Goal: Task Accomplishment & Management: Manage account settings

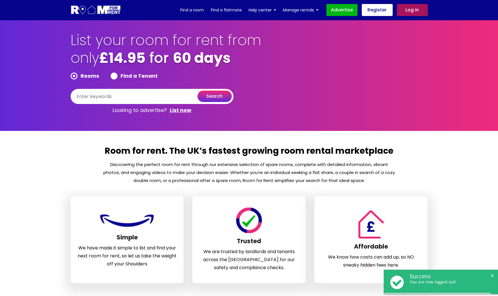
click at [408, 13] on link "Log in" at bounding box center [412, 10] width 31 height 12
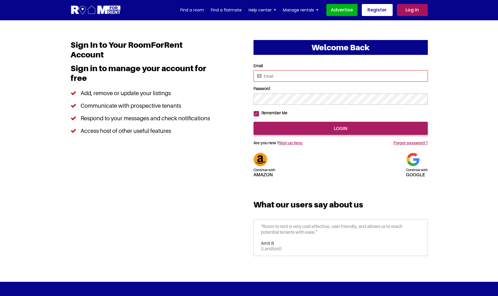
click at [279, 78] on input "Email" at bounding box center [340, 75] width 174 height 11
paste input "rendezvous123@yahoo.com"
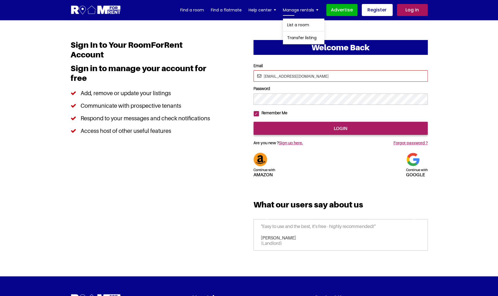
type input "rendezvous123@yahoo.com"
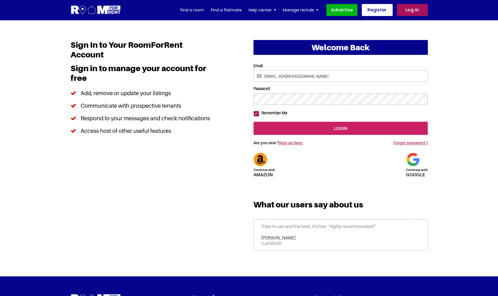
click at [340, 135] on input "login" at bounding box center [340, 128] width 174 height 13
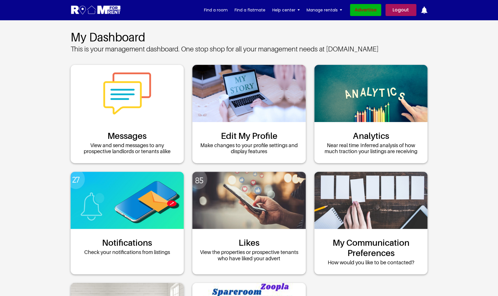
click at [367, 13] on link "Advertise" at bounding box center [365, 10] width 31 height 12
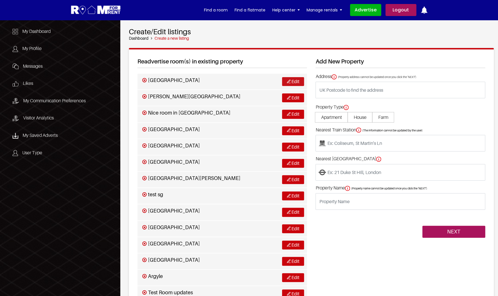
click at [293, 83] on link "Edit" at bounding box center [293, 81] width 22 height 9
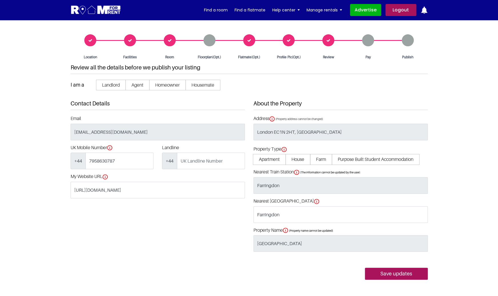
click at [171, 40] on div "Room" at bounding box center [170, 46] width 40 height 25
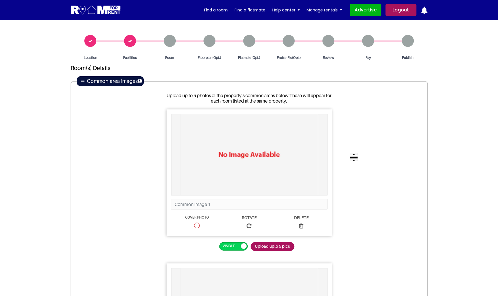
scroll to position [7, 0]
click at [83, 81] on icon at bounding box center [83, 81] width 4 height 5
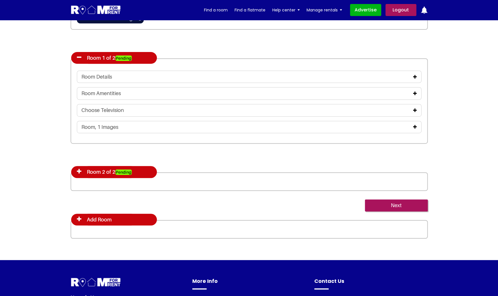
scroll to position [70, 0]
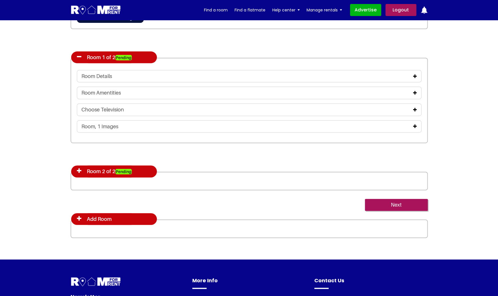
click at [415, 77] on icon at bounding box center [415, 76] width 4 height 5
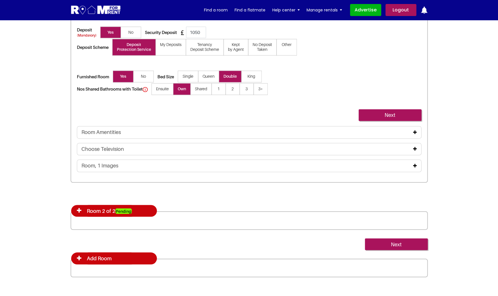
scroll to position [319, 0]
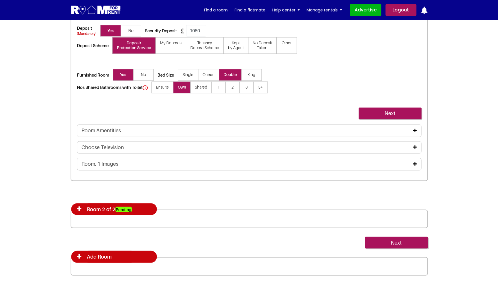
click at [414, 162] on icon at bounding box center [415, 164] width 4 height 5
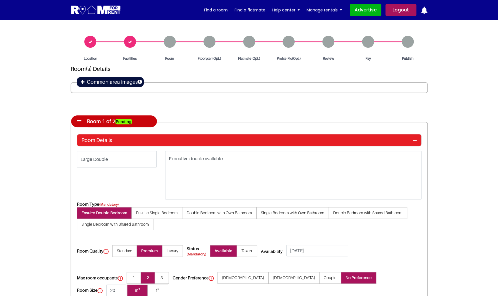
scroll to position [0, 0]
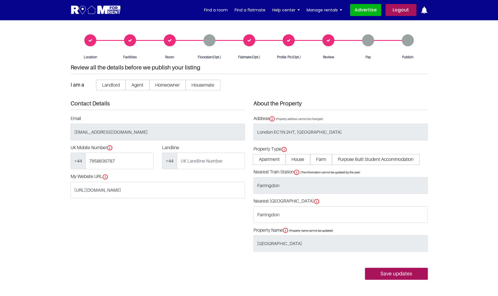
click at [328, 41] on div "Review" at bounding box center [329, 46] width 40 height 25
click at [329, 39] on div "Review" at bounding box center [329, 46] width 40 height 25
click at [290, 41] on div "Profile Pic(Opt.)" at bounding box center [289, 46] width 40 height 25
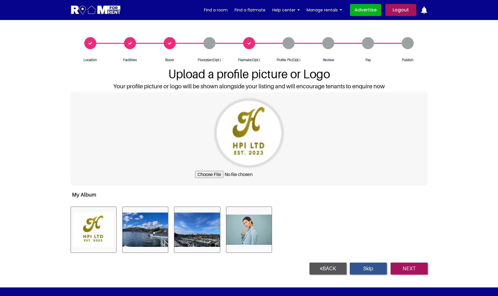
scroll to position [39, 0]
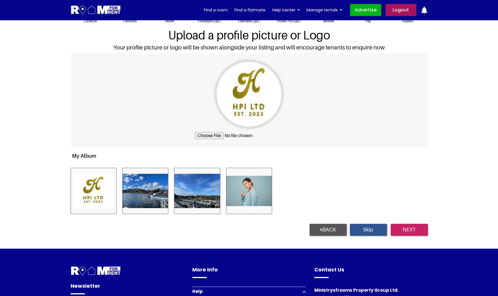
click at [412, 231] on input "NEXT" at bounding box center [409, 230] width 37 height 12
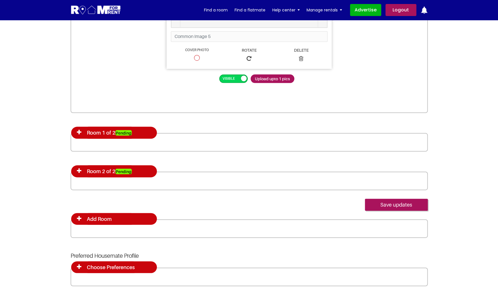
scroll to position [1451, 0]
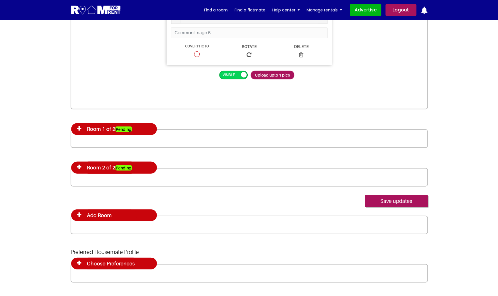
click at [78, 130] on icon at bounding box center [79, 128] width 5 height 6
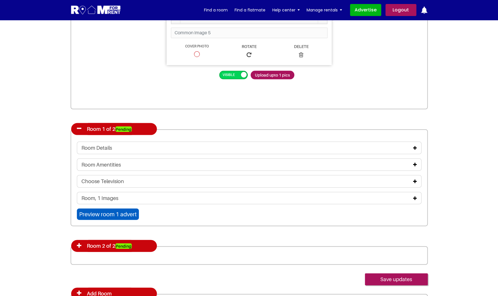
click at [111, 215] on input "Preview room 1 advert" at bounding box center [108, 213] width 62 height 11
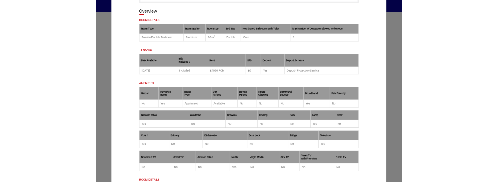
scroll to position [0, 0]
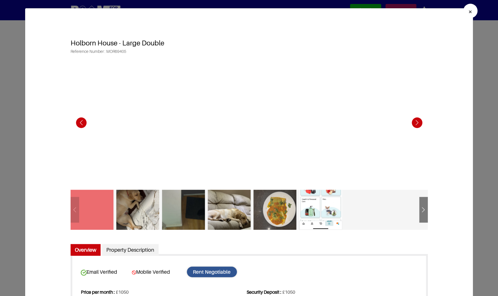
click at [470, 13] on span "×" at bounding box center [470, 11] width 4 height 8
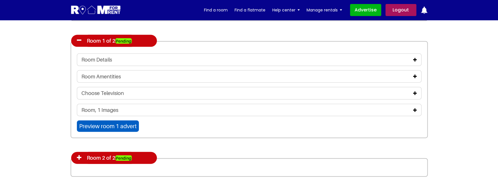
scroll to position [1541, 0]
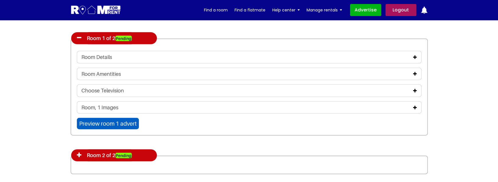
click at [115, 124] on input "Preview room 1 advert" at bounding box center [108, 123] width 62 height 11
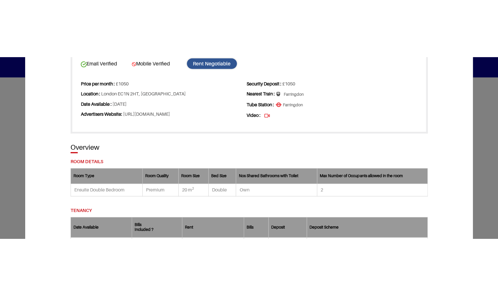
scroll to position [0, 0]
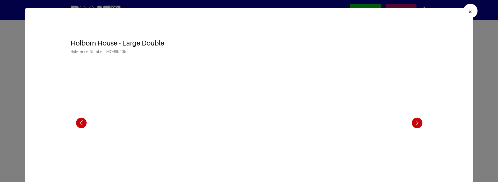
click at [470, 9] on span "×" at bounding box center [470, 11] width 4 height 8
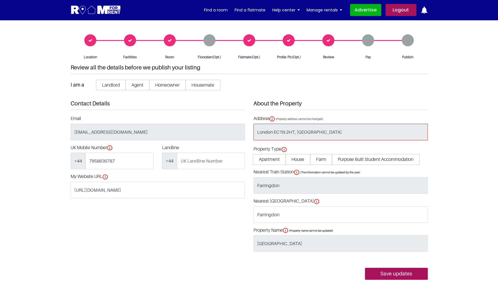
click at [295, 132] on input "London EC1N 2HT, UK" at bounding box center [340, 132] width 174 height 17
drag, startPoint x: 296, startPoint y: 133, endPoint x: 274, endPoint y: 133, distance: 21.4
click at [274, 133] on input "London EC1N 2HT, UK" at bounding box center [340, 132] width 174 height 17
